Goal: Information Seeking & Learning: Learn about a topic

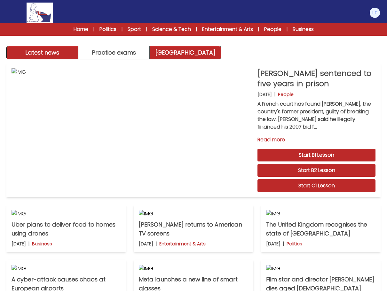
click at [200, 58] on link "[GEOGRAPHIC_DATA]" at bounding box center [185, 52] width 71 height 13
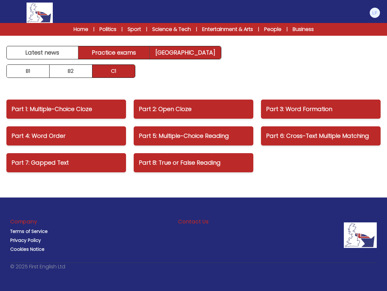
click at [133, 55] on link "Practice exams" at bounding box center [114, 52] width 72 height 13
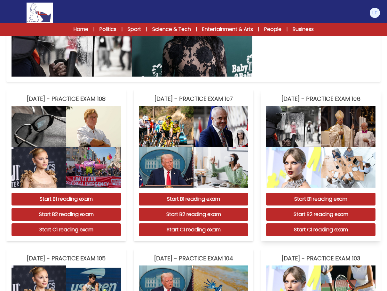
scroll to position [73, 0]
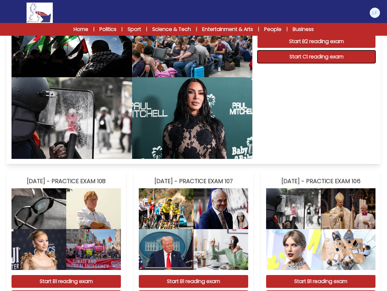
click at [329, 61] on button "Start C1 reading exam" at bounding box center [316, 56] width 118 height 13
